Goal: Browse casually: Explore the website without a specific task or goal

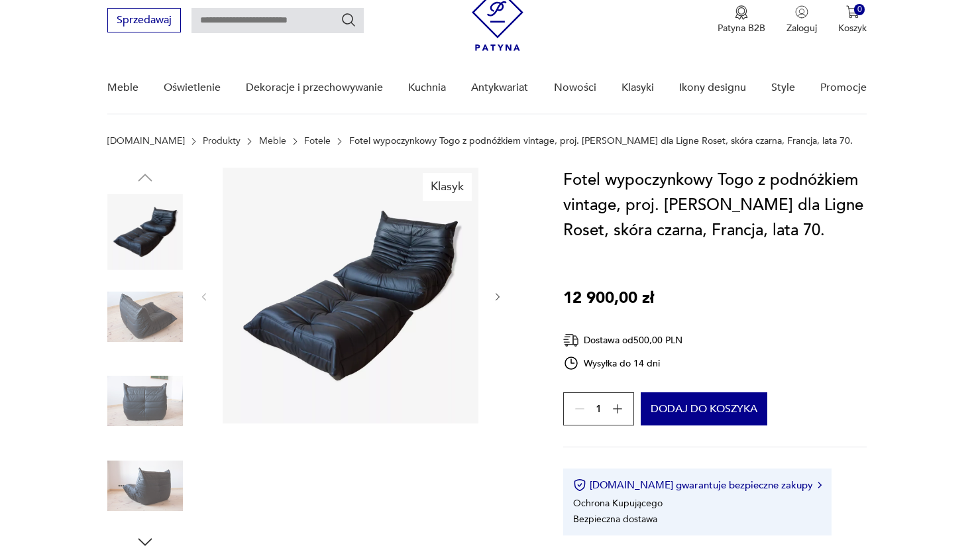
click at [409, 292] on img at bounding box center [351, 296] width 256 height 256
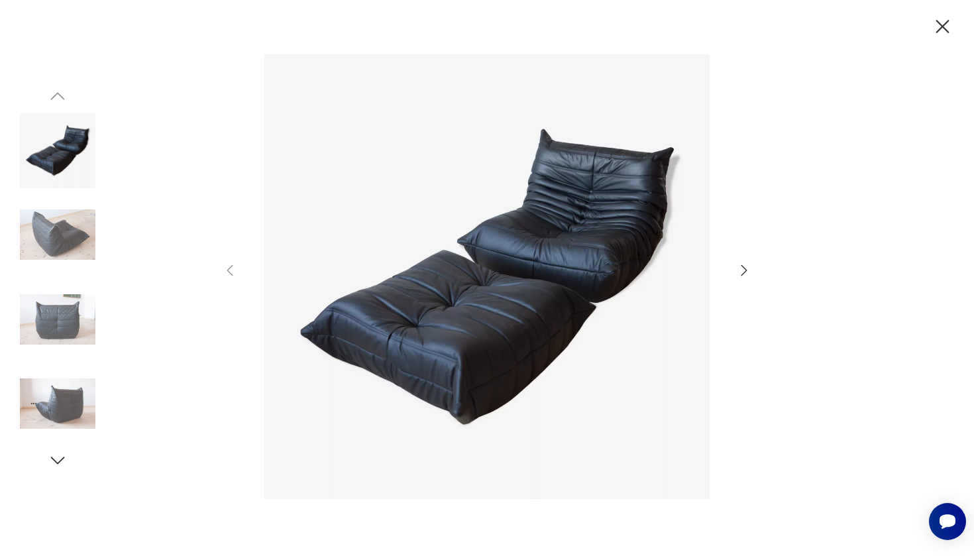
click at [728, 266] on div at bounding box center [487, 277] width 530 height 447
click at [735, 266] on div at bounding box center [487, 277] width 530 height 447
click at [748, 264] on icon "button" at bounding box center [744, 270] width 16 height 16
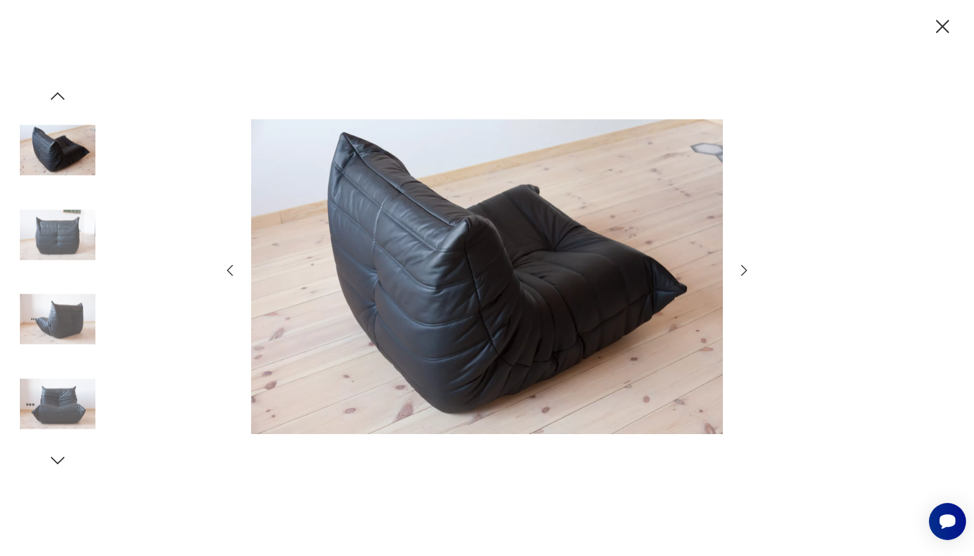
click at [748, 264] on icon "button" at bounding box center [744, 270] width 16 height 16
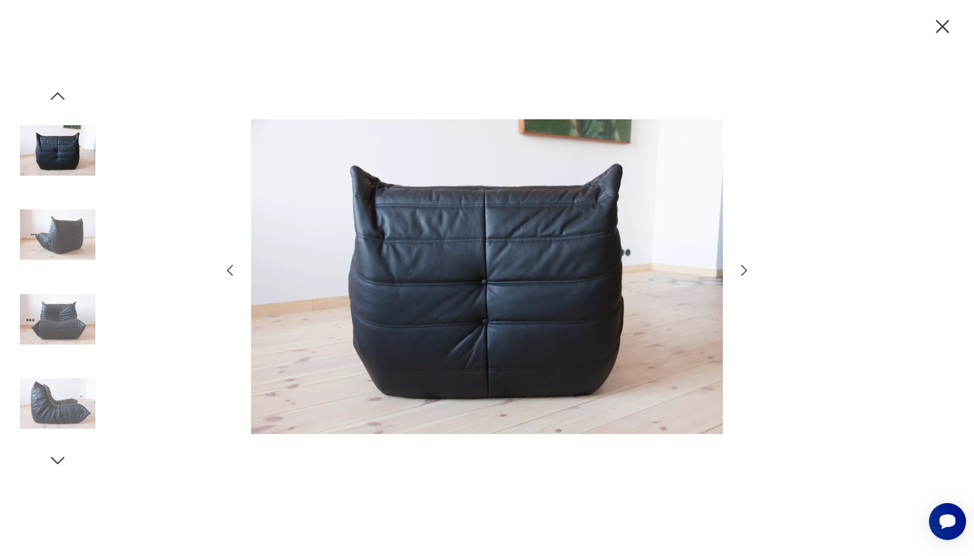
click at [748, 264] on icon "button" at bounding box center [744, 270] width 16 height 16
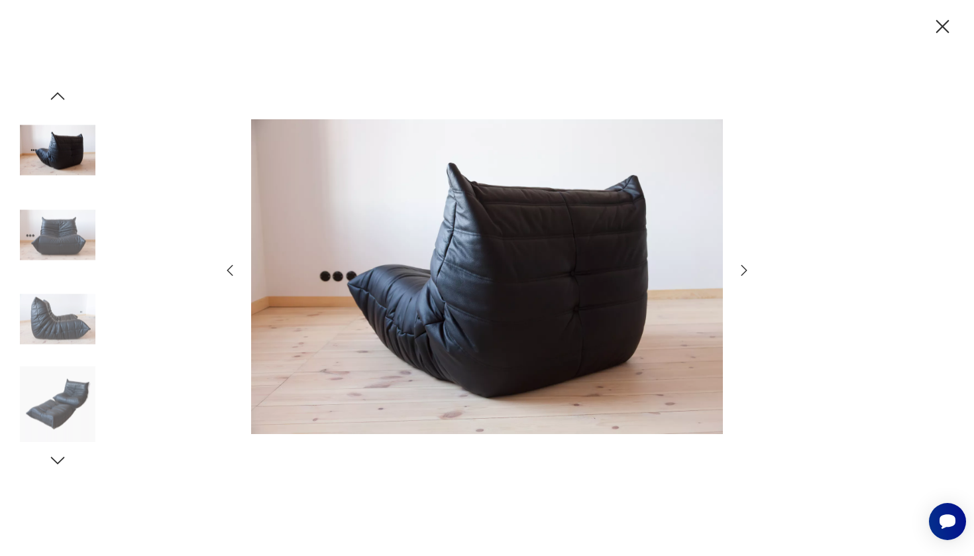
click at [748, 264] on icon "button" at bounding box center [744, 270] width 16 height 16
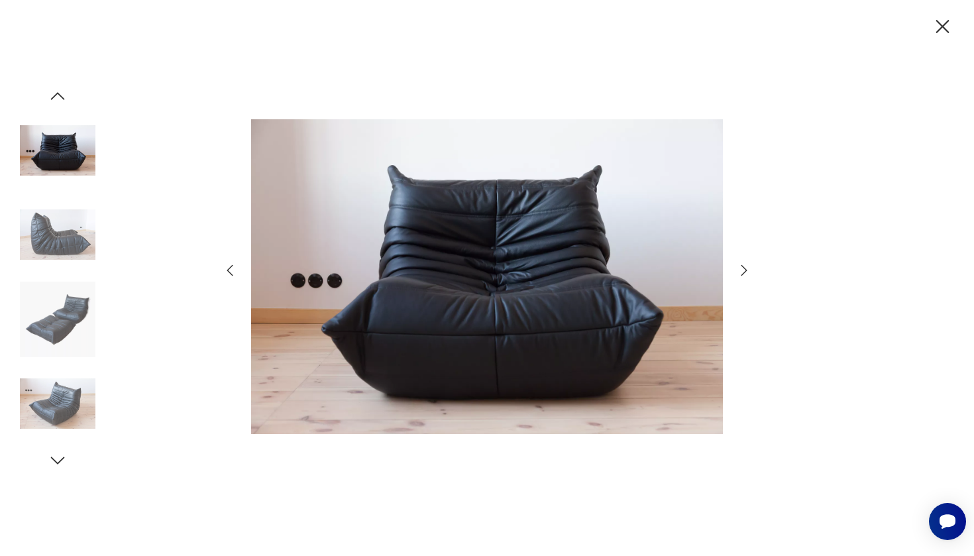
click at [748, 264] on icon "button" at bounding box center [744, 270] width 16 height 16
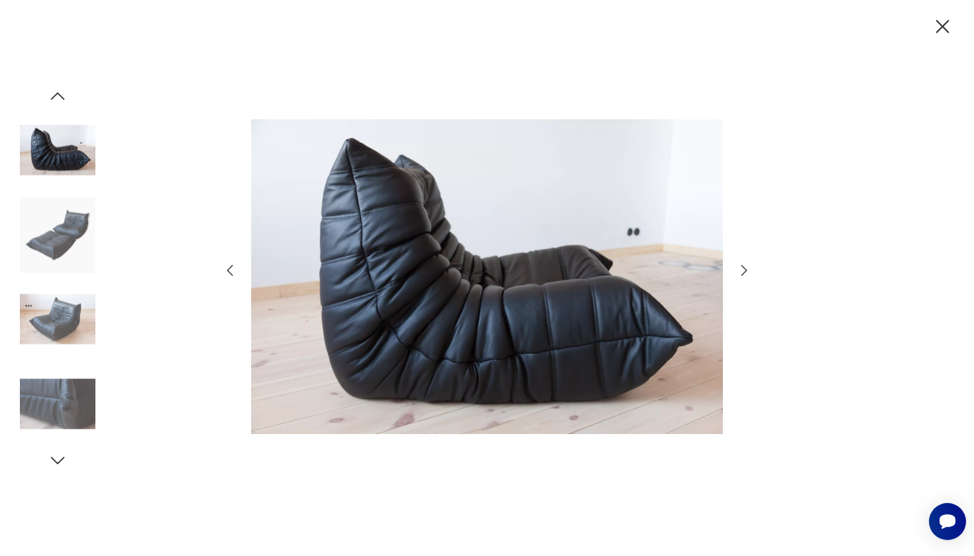
click at [748, 264] on icon "button" at bounding box center [744, 270] width 16 height 16
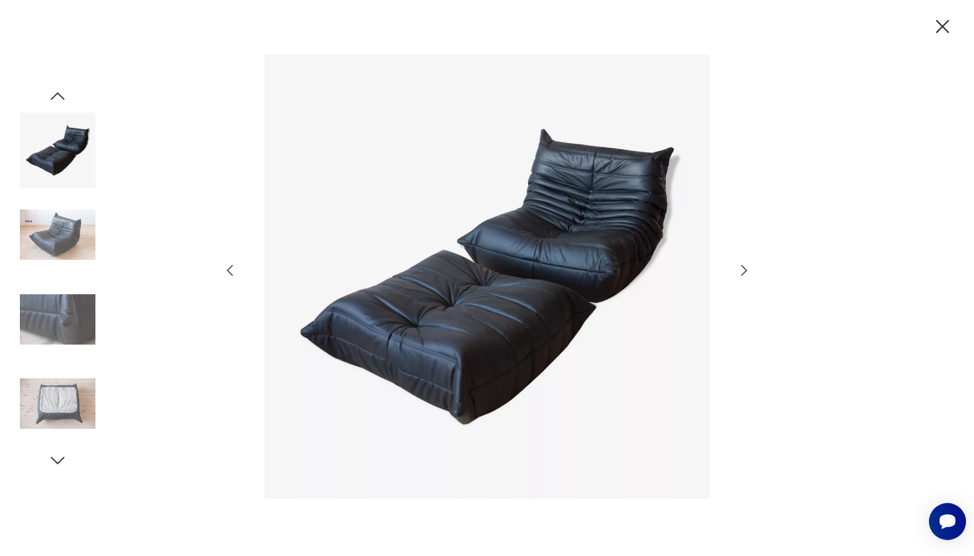
click at [748, 264] on icon "button" at bounding box center [744, 270] width 16 height 16
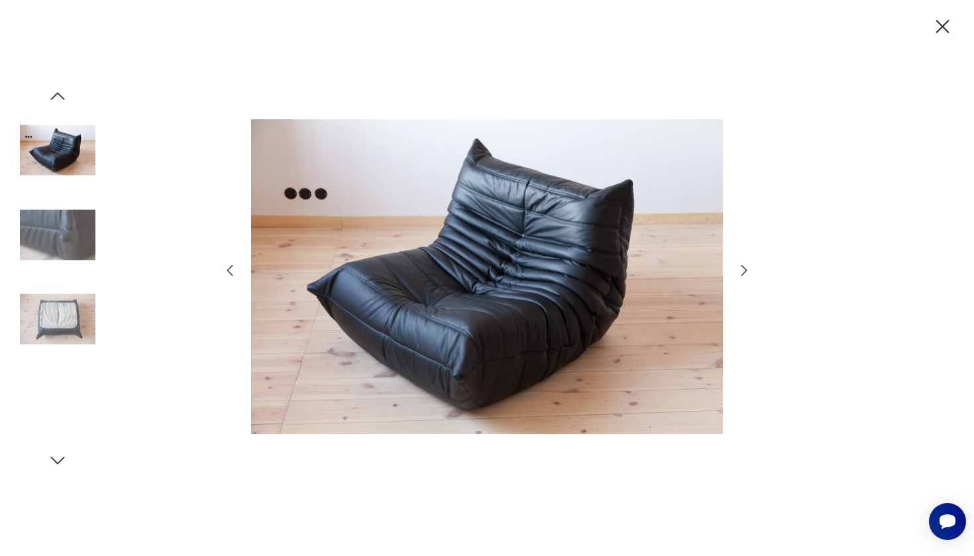
click at [748, 264] on icon "button" at bounding box center [744, 270] width 16 height 16
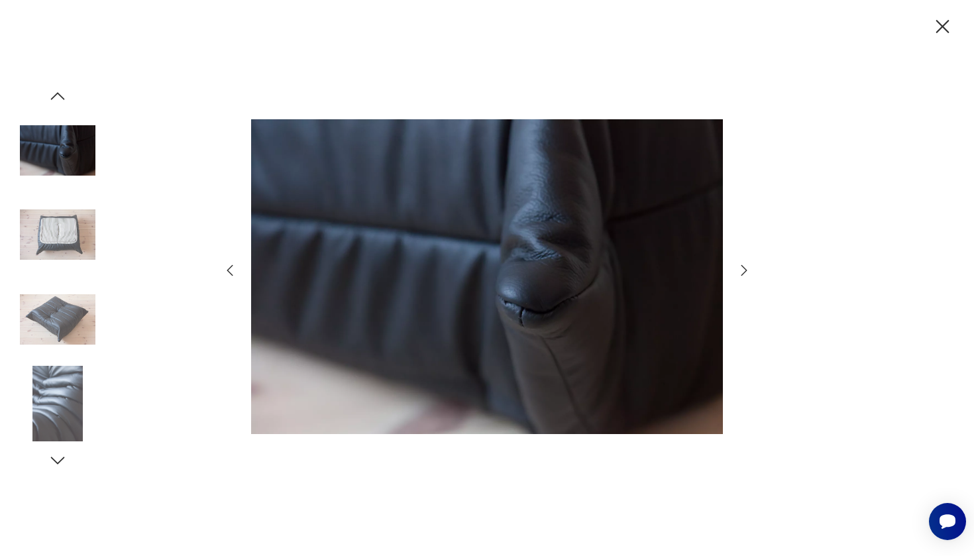
click at [748, 264] on icon "button" at bounding box center [744, 270] width 16 height 16
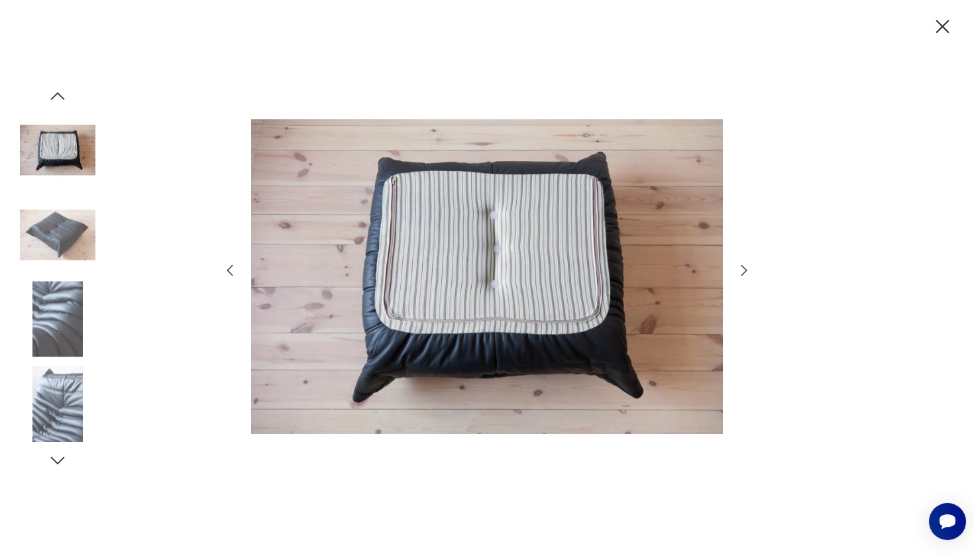
click at [748, 264] on icon "button" at bounding box center [744, 270] width 16 height 16
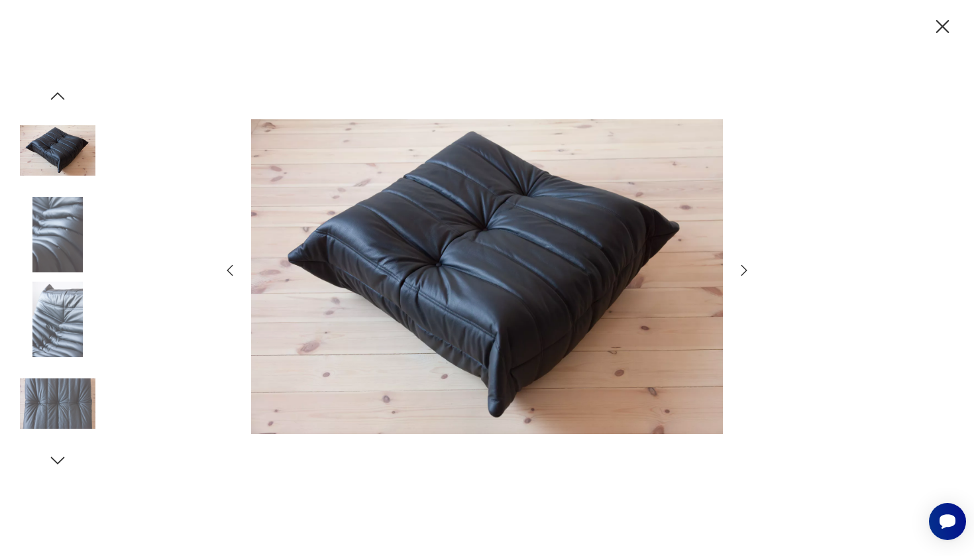
click at [748, 264] on icon "button" at bounding box center [744, 270] width 16 height 16
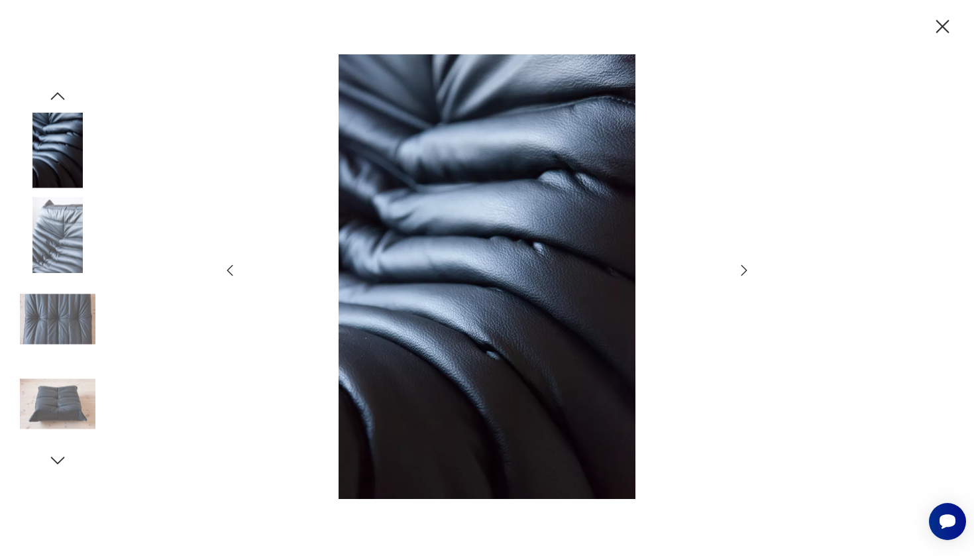
click at [748, 264] on icon "button" at bounding box center [744, 270] width 16 height 16
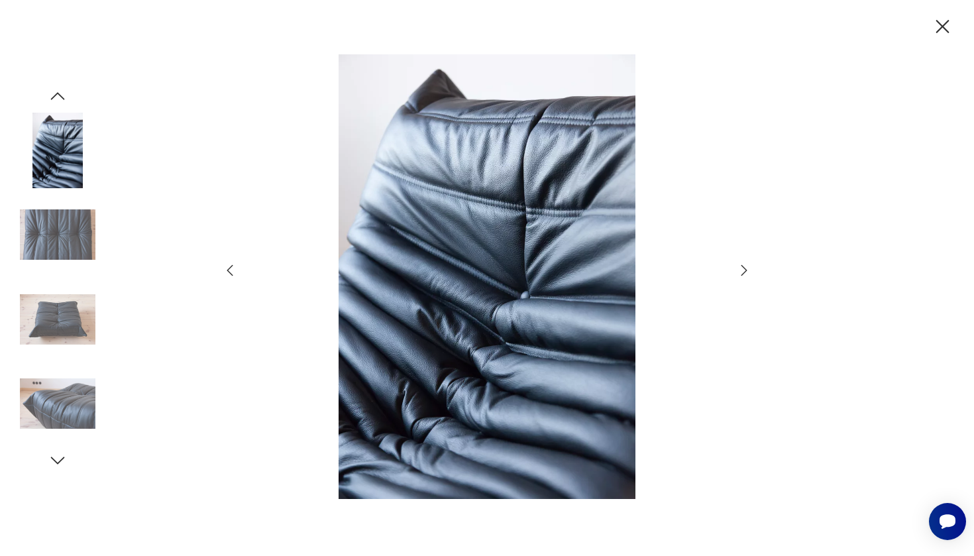
click at [748, 264] on icon "button" at bounding box center [744, 270] width 16 height 16
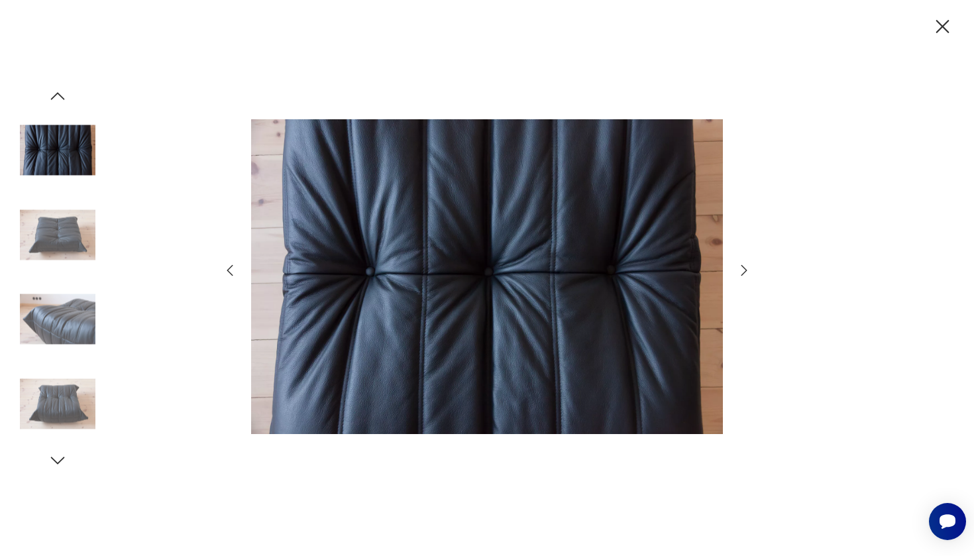
click at [748, 264] on icon "button" at bounding box center [744, 270] width 16 height 16
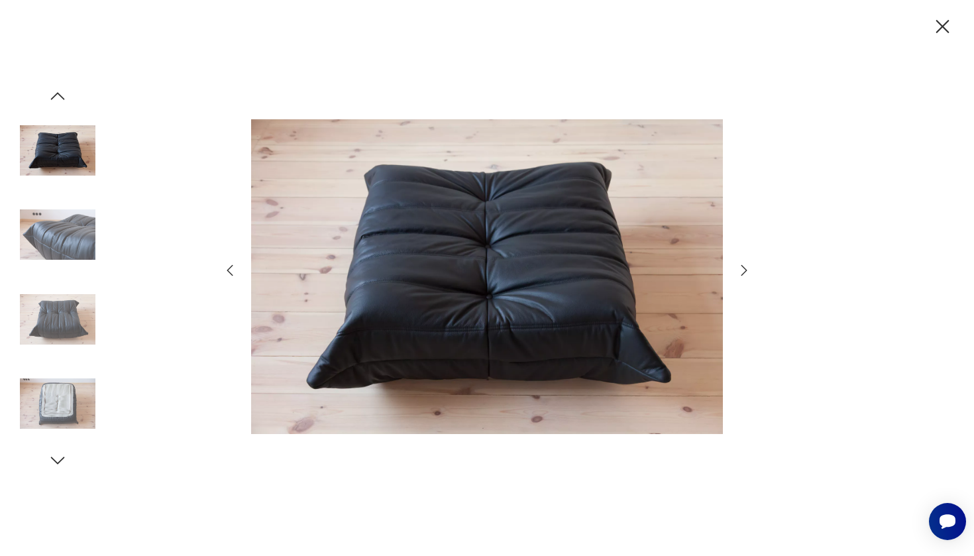
click at [748, 264] on icon "button" at bounding box center [744, 270] width 16 height 16
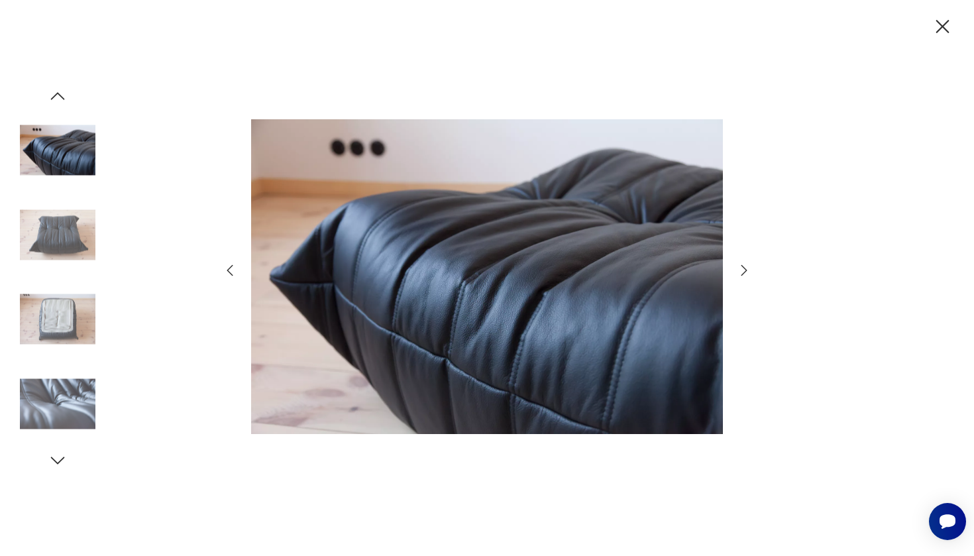
click at [748, 264] on icon "button" at bounding box center [744, 270] width 16 height 16
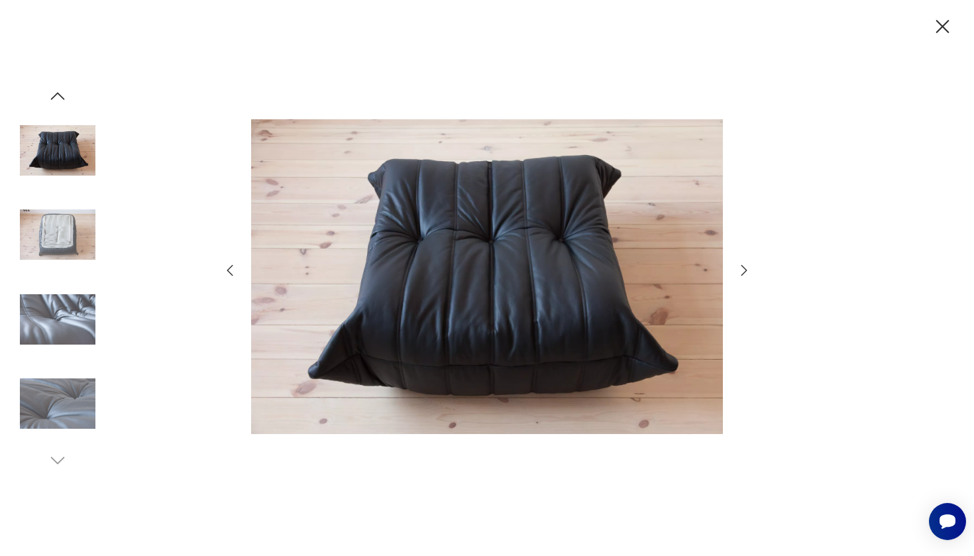
click at [748, 264] on icon "button" at bounding box center [744, 270] width 16 height 16
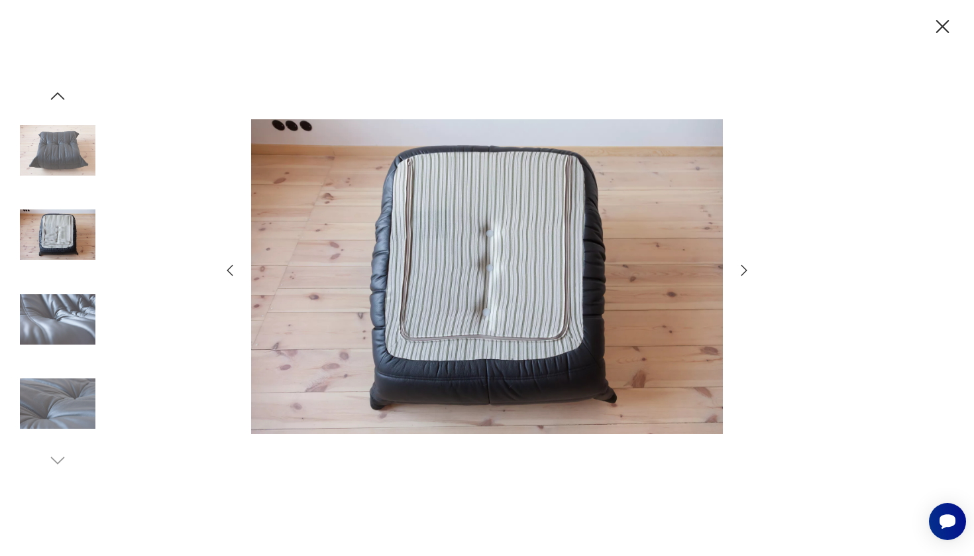
click at [748, 264] on icon "button" at bounding box center [744, 270] width 16 height 16
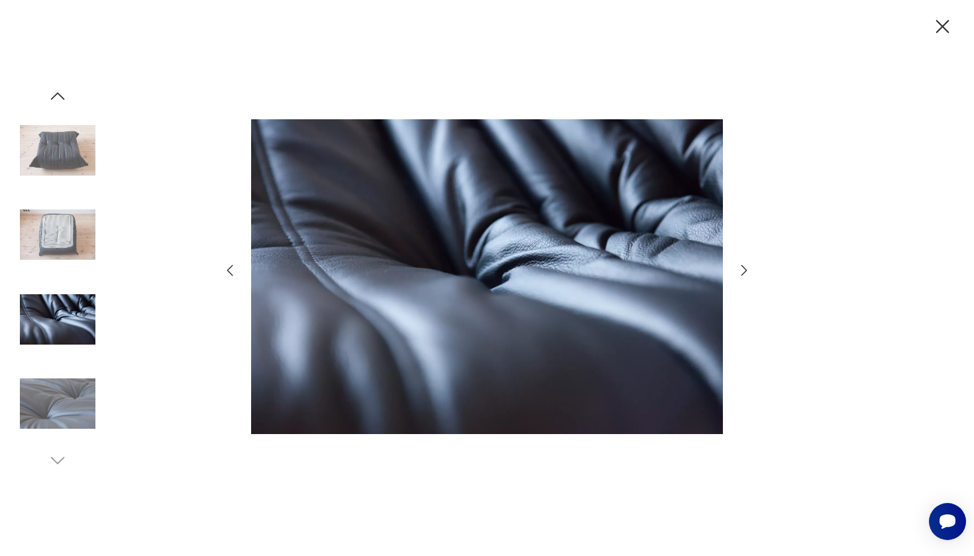
click at [938, 28] on icon "button" at bounding box center [942, 26] width 23 height 23
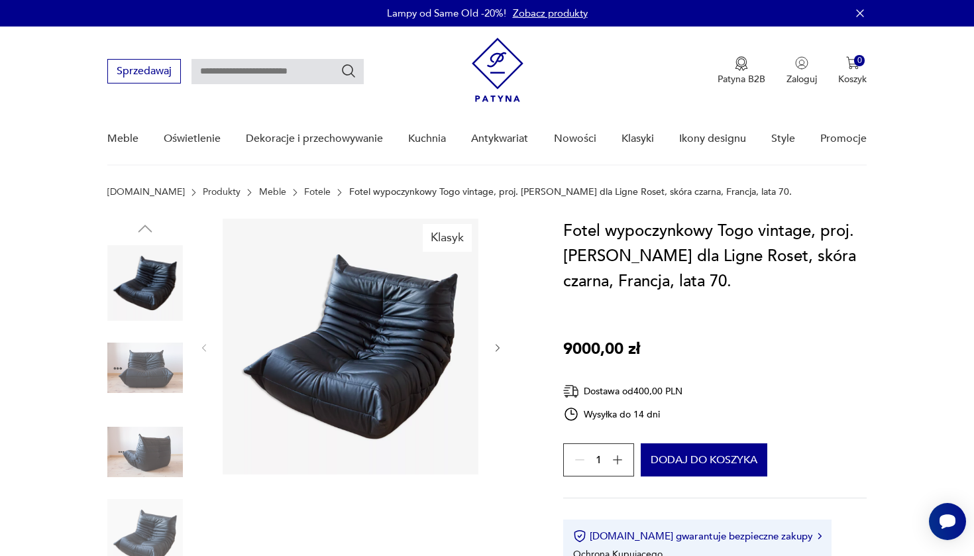
click at [334, 408] on img at bounding box center [351, 347] width 256 height 256
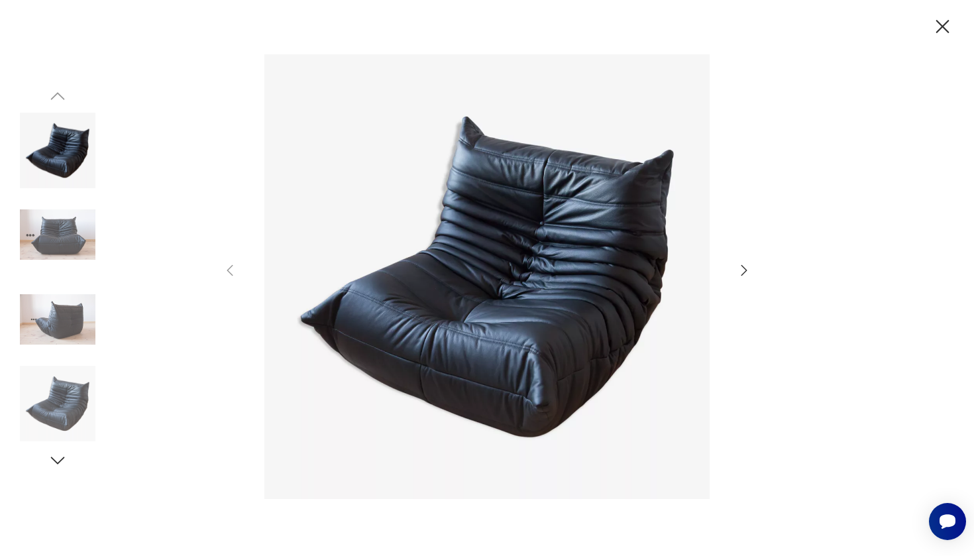
click at [755, 258] on div at bounding box center [487, 278] width 974 height 556
click at [746, 266] on icon "button" at bounding box center [744, 270] width 16 height 16
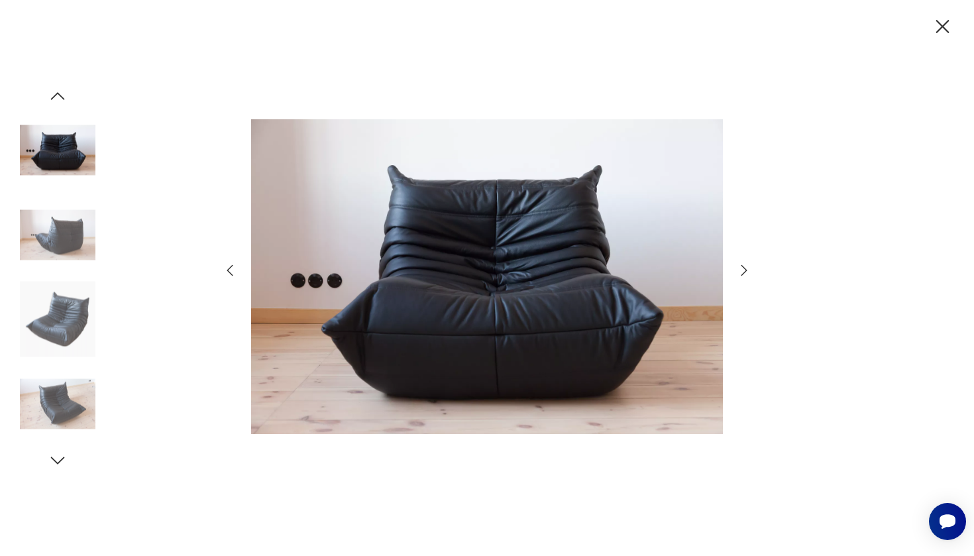
click at [746, 266] on icon "button" at bounding box center [744, 270] width 16 height 16
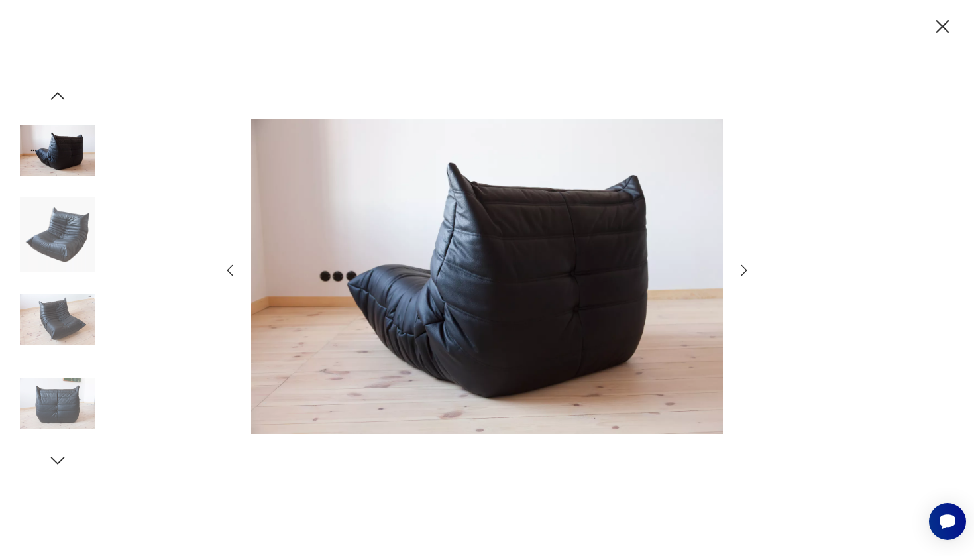
click at [746, 266] on icon "button" at bounding box center [744, 270] width 16 height 16
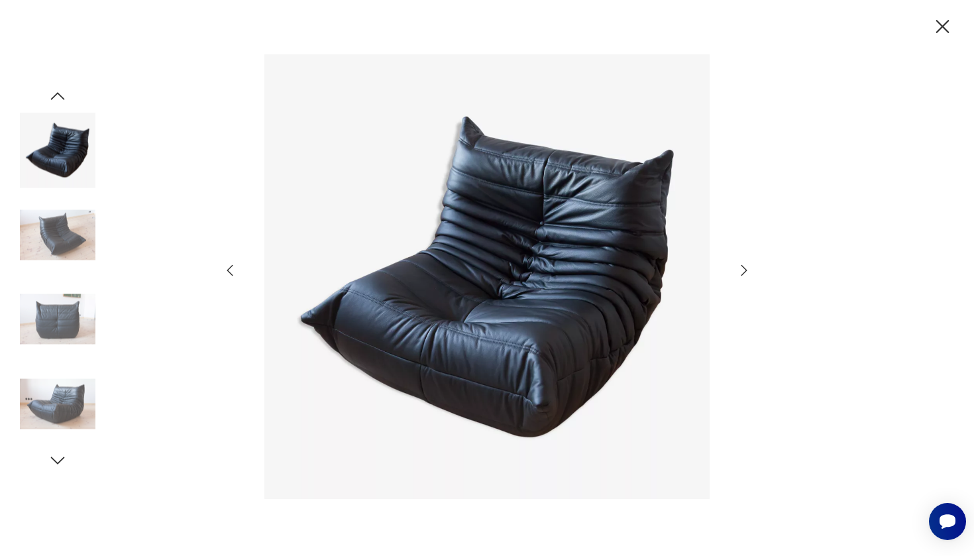
click at [746, 266] on icon "button" at bounding box center [744, 270] width 16 height 16
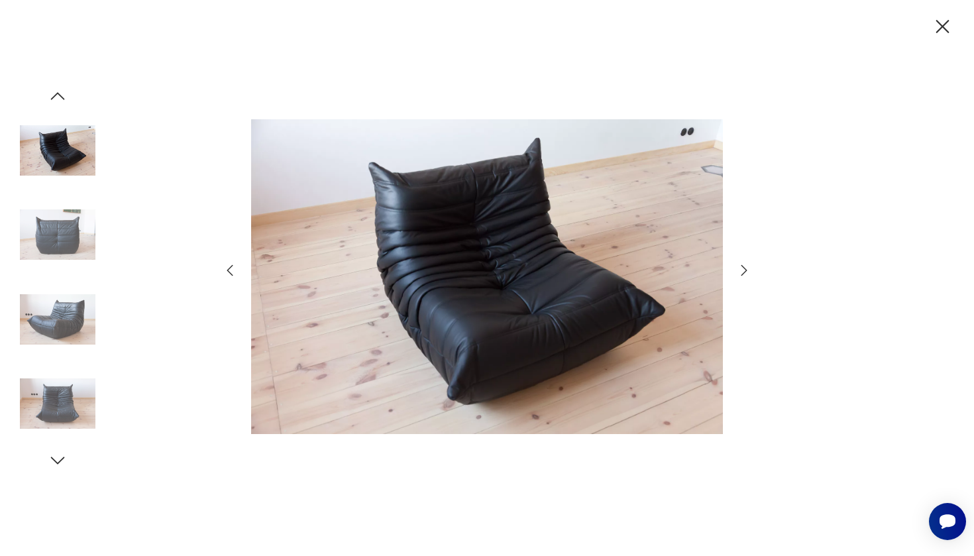
click at [746, 266] on icon "button" at bounding box center [744, 270] width 16 height 16
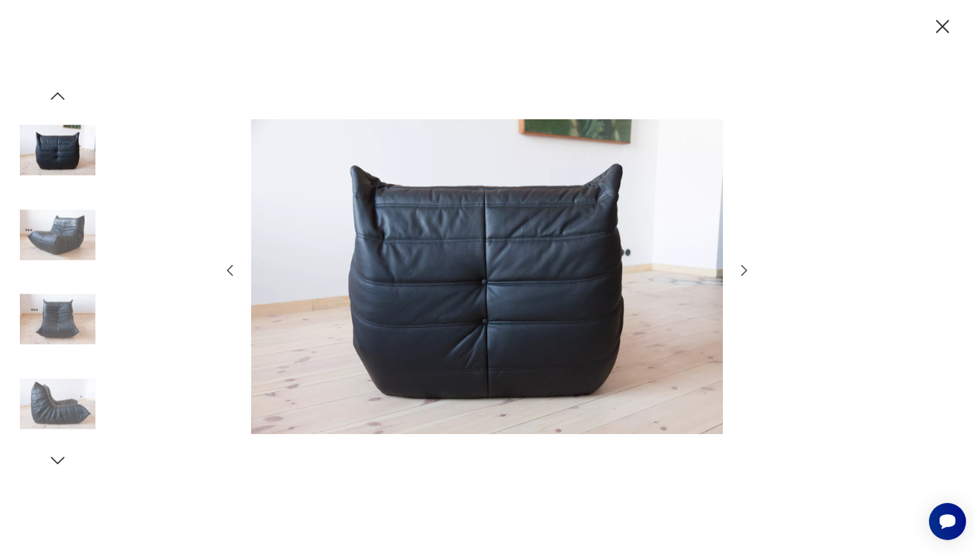
click at [746, 266] on icon "button" at bounding box center [744, 270] width 16 height 16
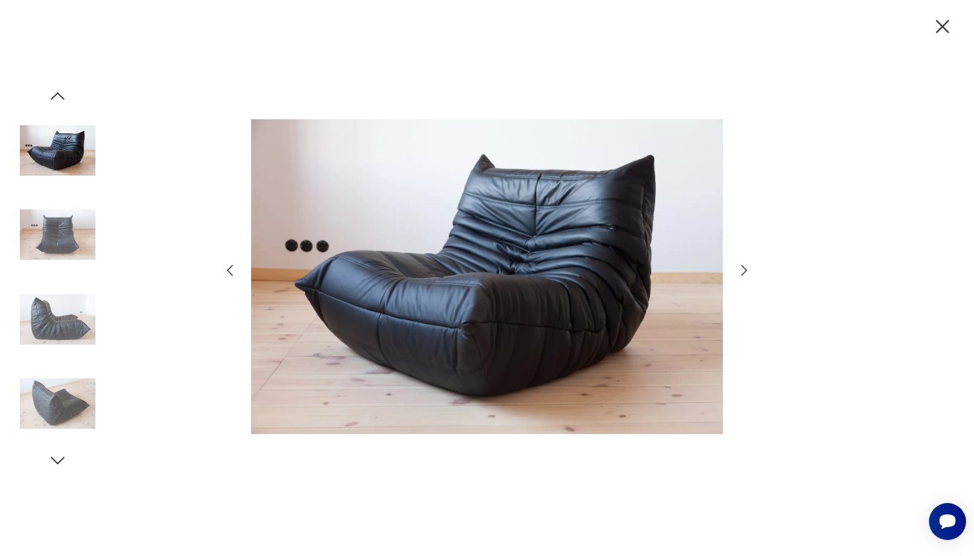
click at [746, 266] on icon "button" at bounding box center [744, 270] width 16 height 16
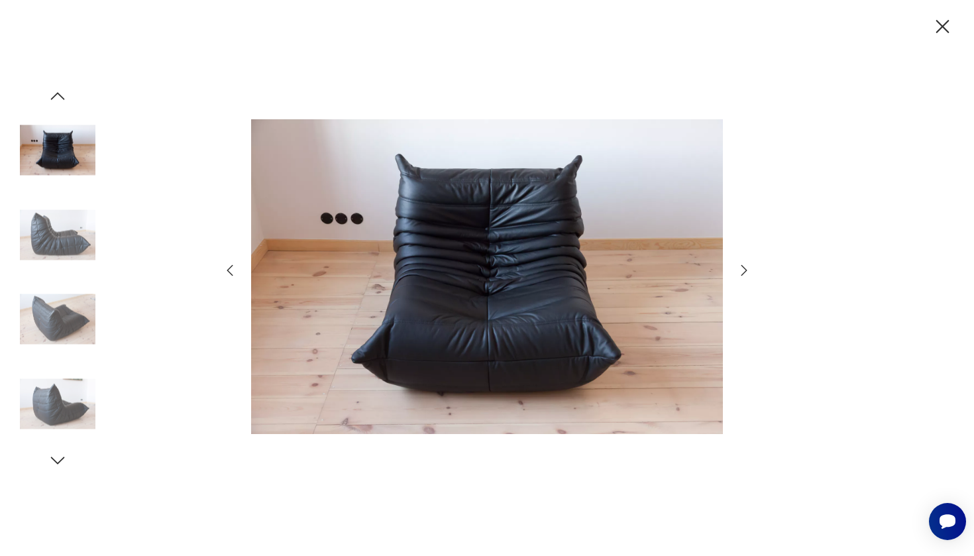
click at [746, 266] on icon "button" at bounding box center [744, 270] width 16 height 16
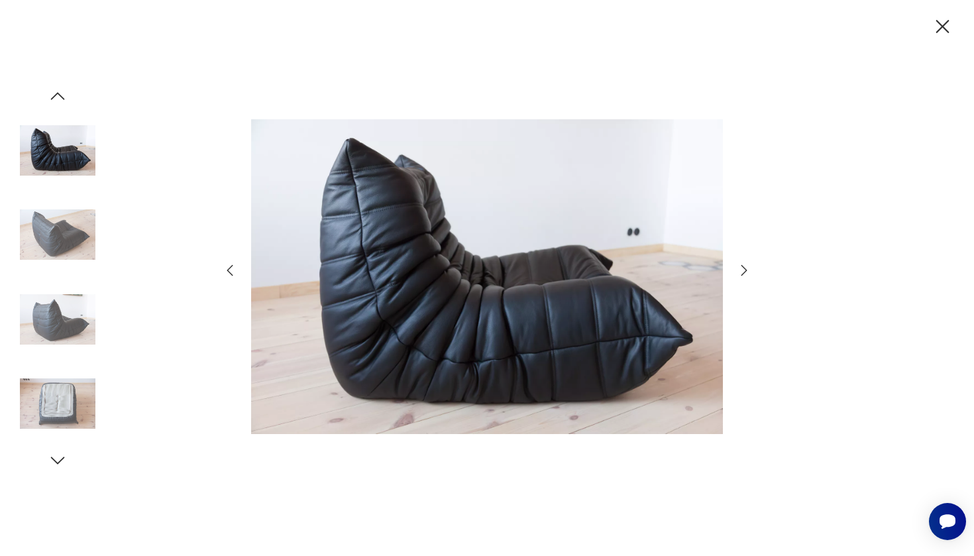
click at [932, 29] on icon "button" at bounding box center [942, 26] width 23 height 23
